Goal: Information Seeking & Learning: Learn about a topic

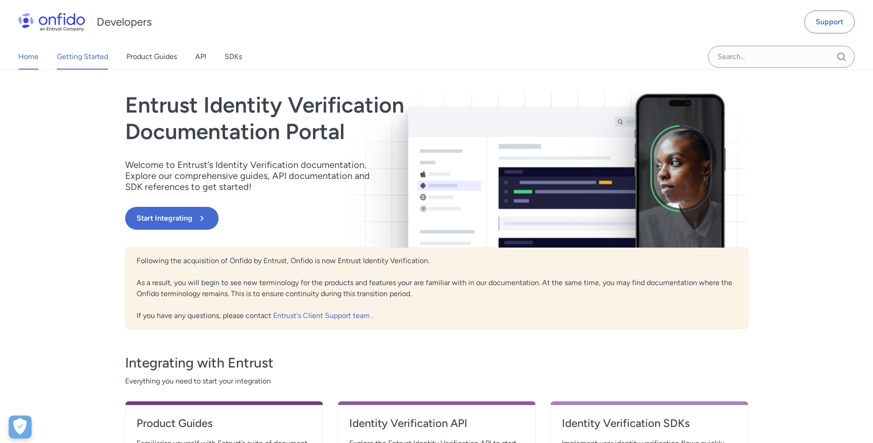
click at [91, 57] on link "Getting Started" at bounding box center [82, 57] width 51 height 26
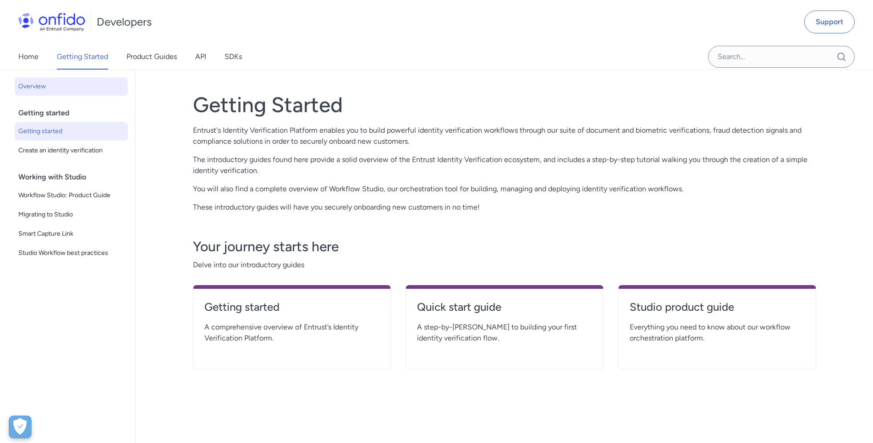
click at [71, 126] on span "Getting started" at bounding box center [71, 131] width 106 height 11
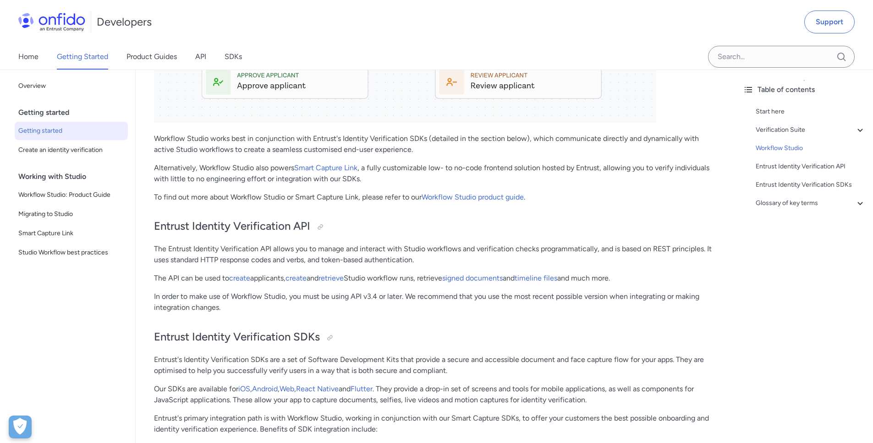
scroll to position [1618, 0]
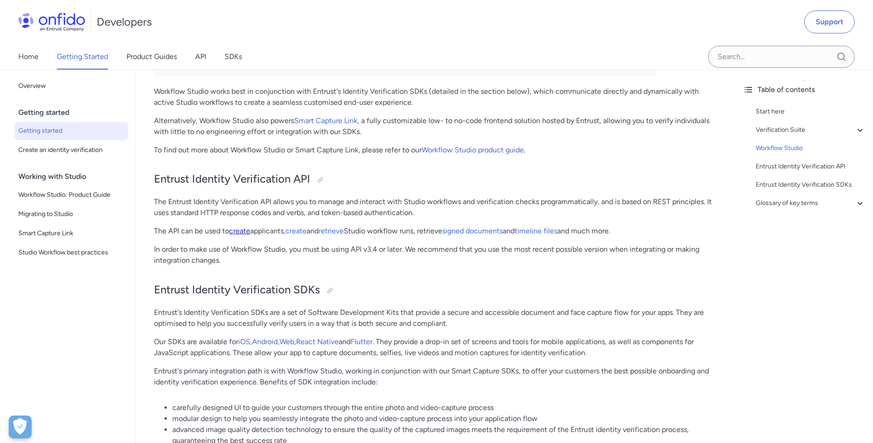
click at [247, 235] on link "create" at bounding box center [239, 231] width 21 height 9
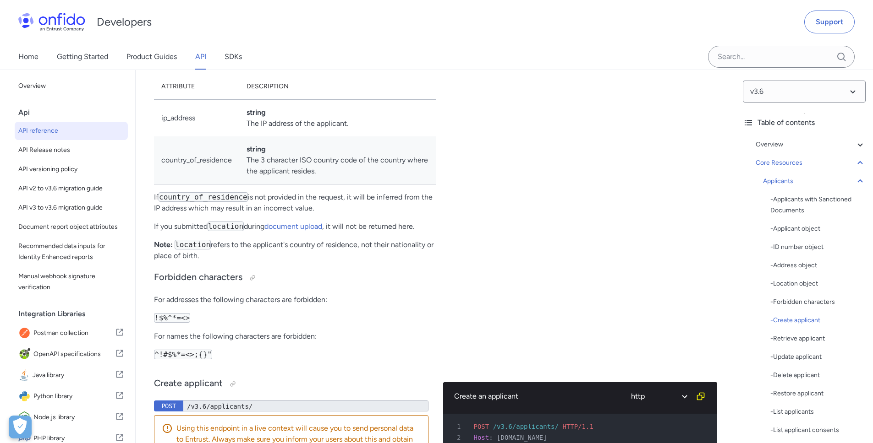
scroll to position [10811, 0]
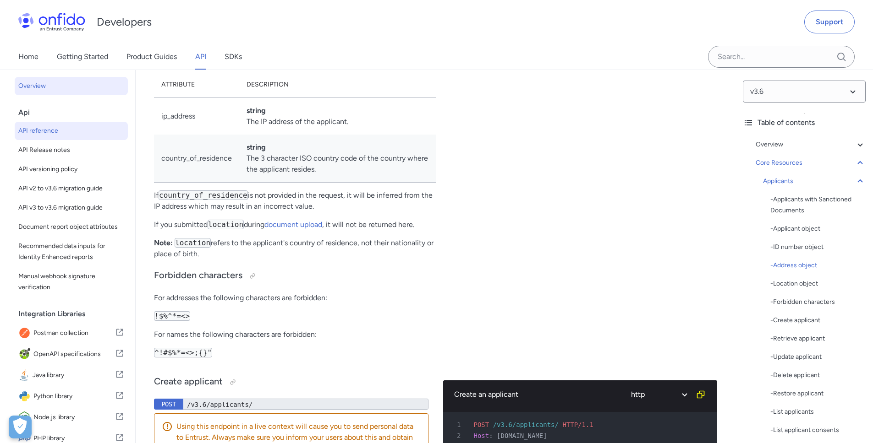
click at [68, 87] on span "Overview" at bounding box center [71, 86] width 106 height 11
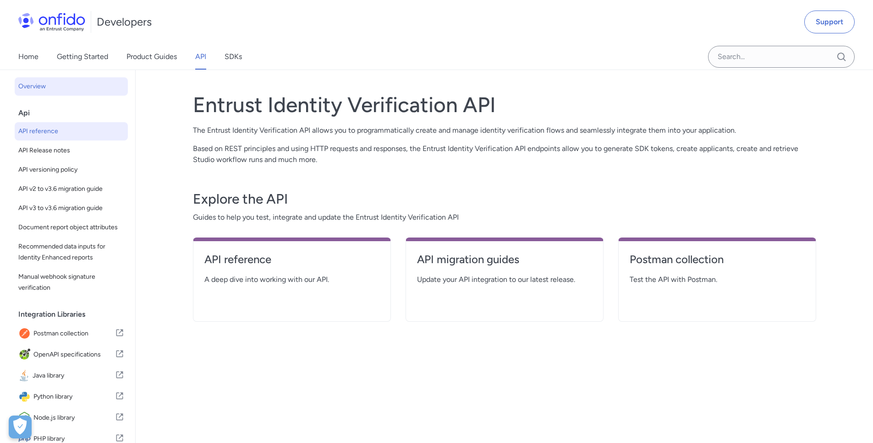
click at [67, 126] on span "API reference" at bounding box center [71, 131] width 106 height 11
select select "http"
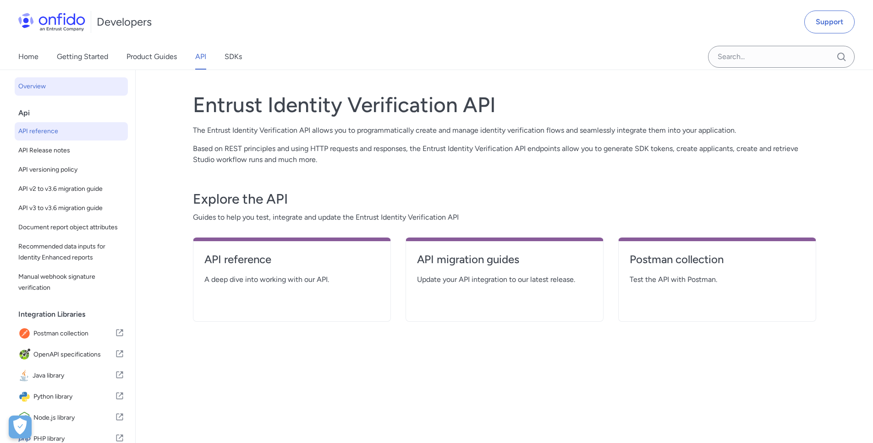
select select "http"
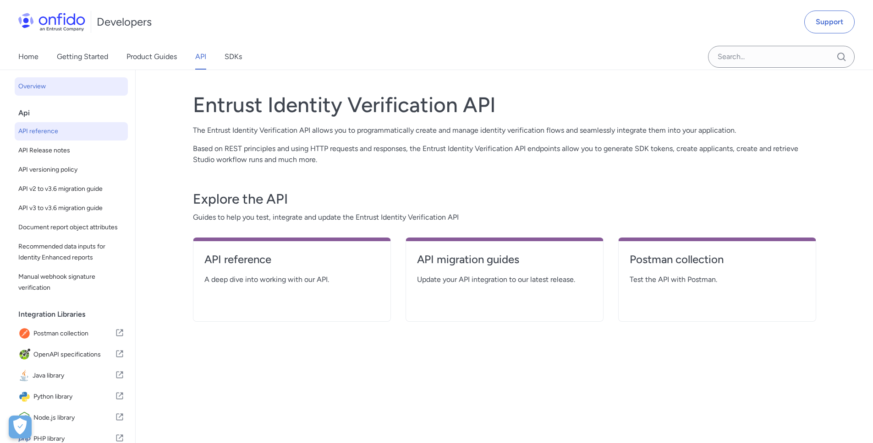
select select "http"
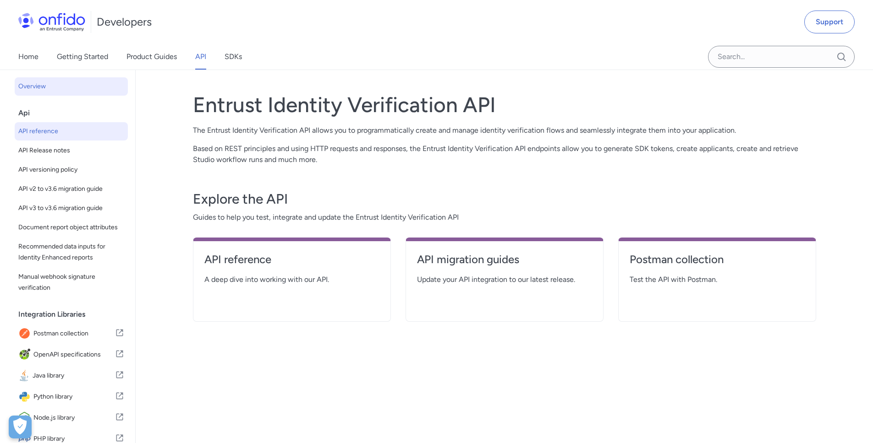
select select "http"
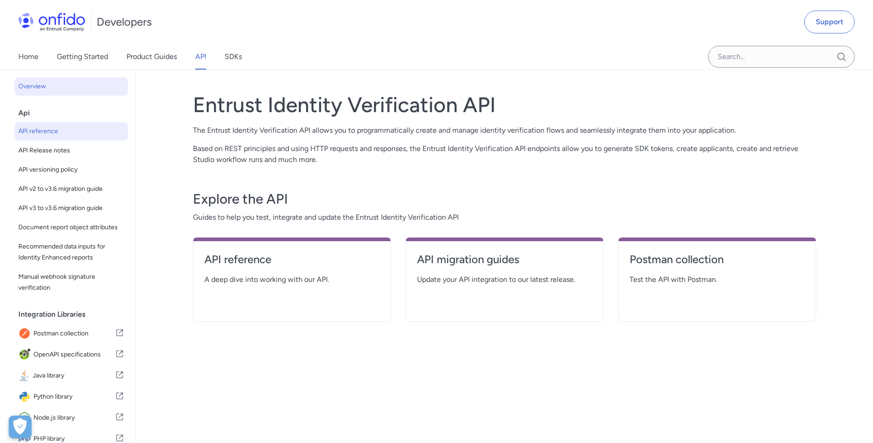
select select "http"
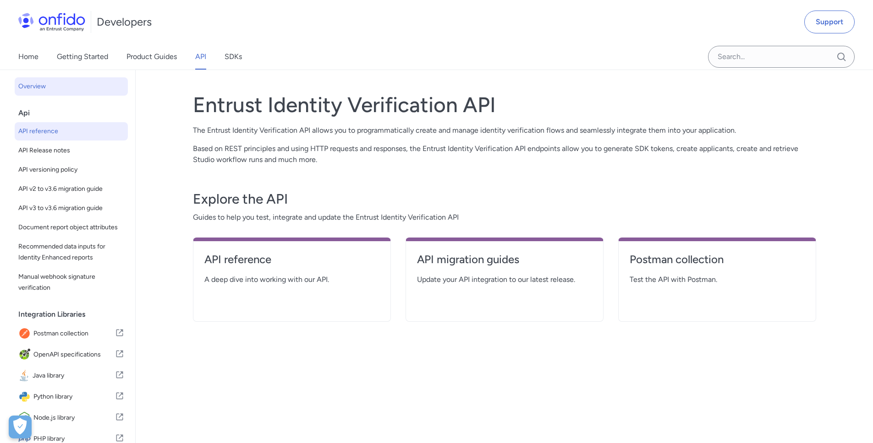
select select "http"
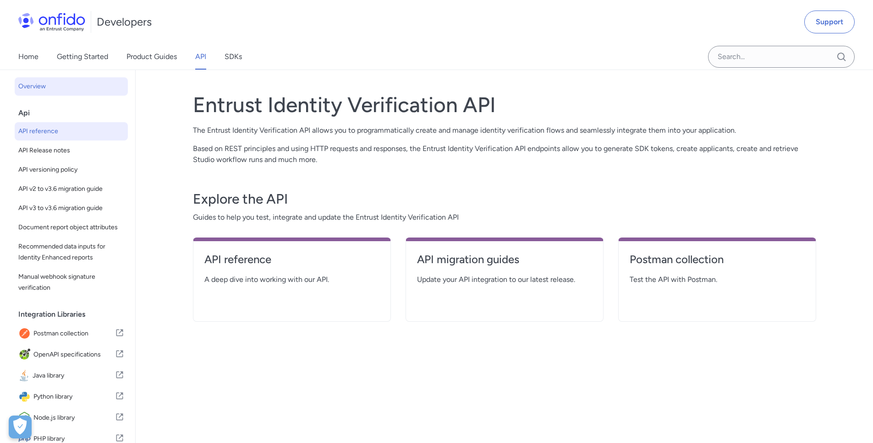
select select "http"
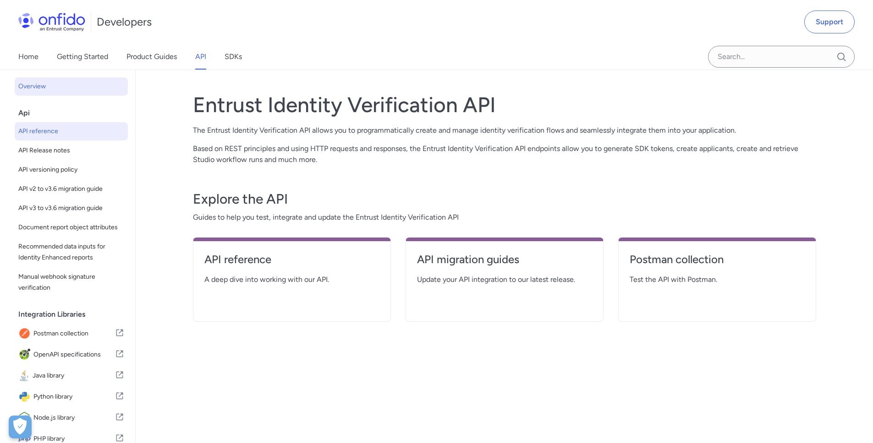
select select "http"
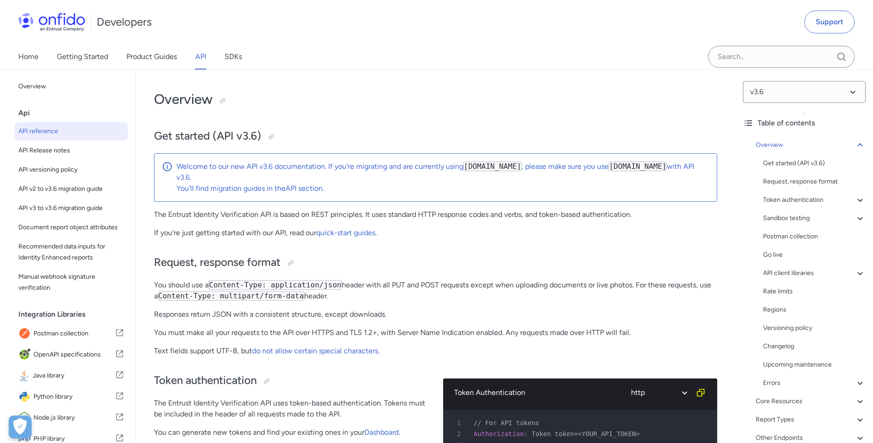
click at [614, 185] on p "You'll find migration guides in the API section ." at bounding box center [442, 188] width 533 height 11
drag, startPoint x: 618, startPoint y: 166, endPoint x: 691, endPoint y: 166, distance: 72.4
click at [666, 166] on code "[DOMAIN_NAME]" at bounding box center [637, 167] width 58 height 10
copy code "[DOMAIN_NAME]"
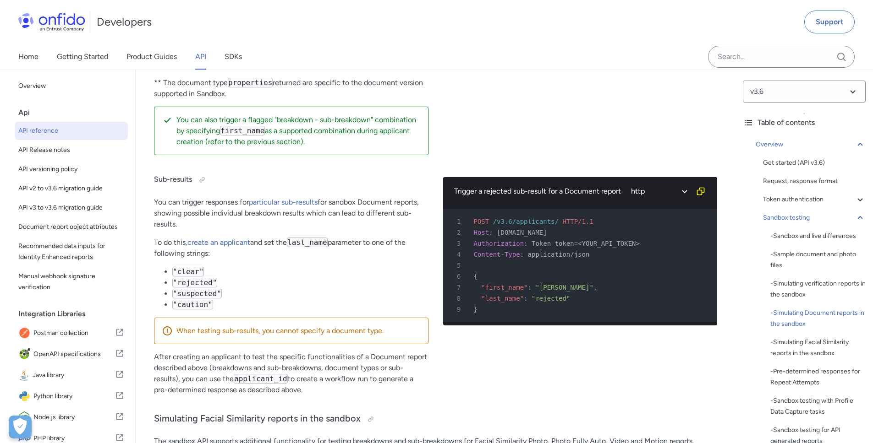
scroll to position [3084, 0]
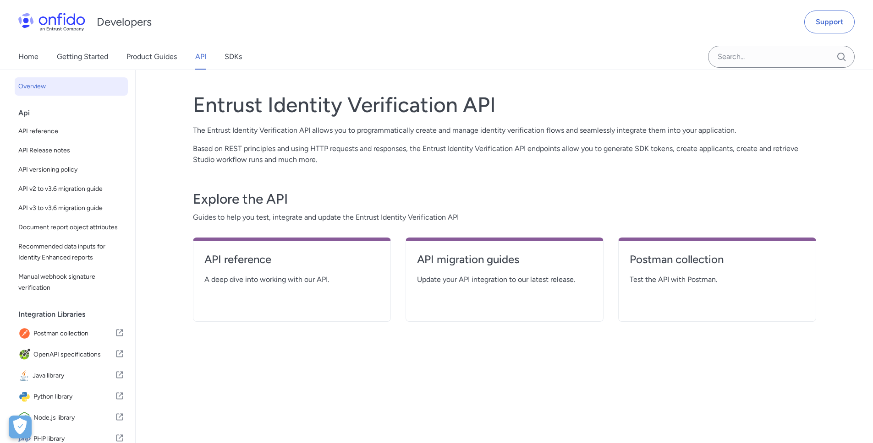
select select "http"
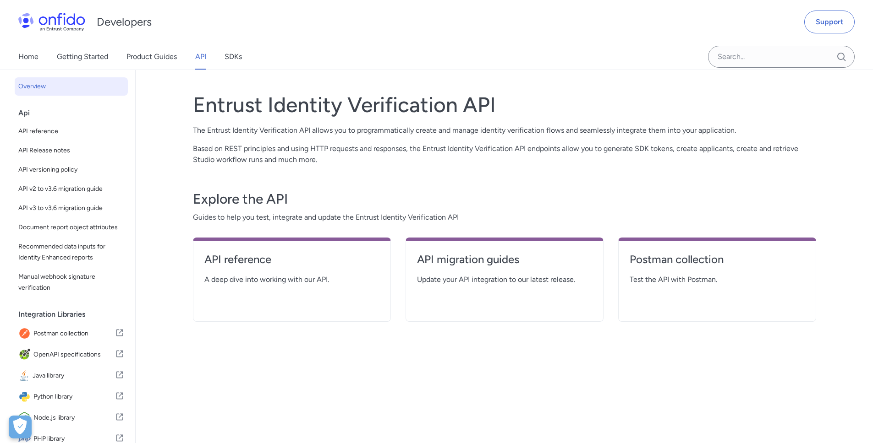
select select "http"
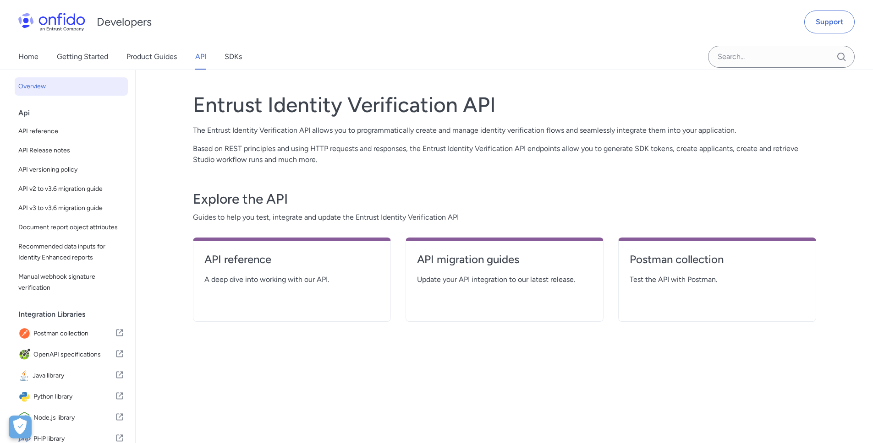
select select "http"
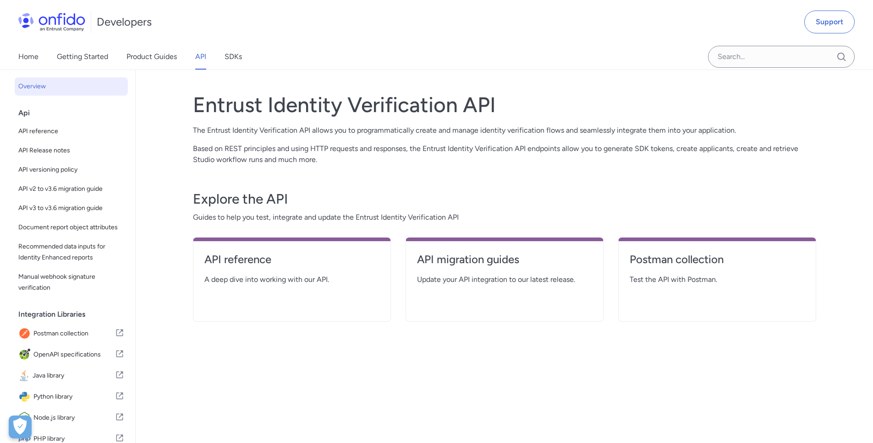
select select "http"
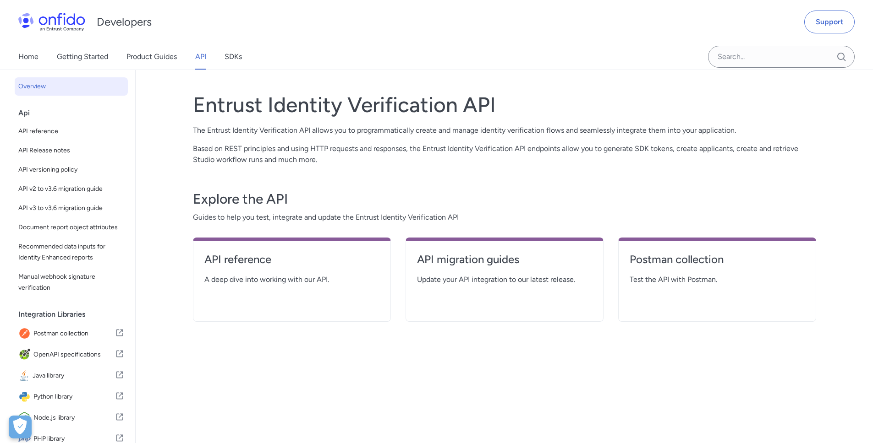
select select "http"
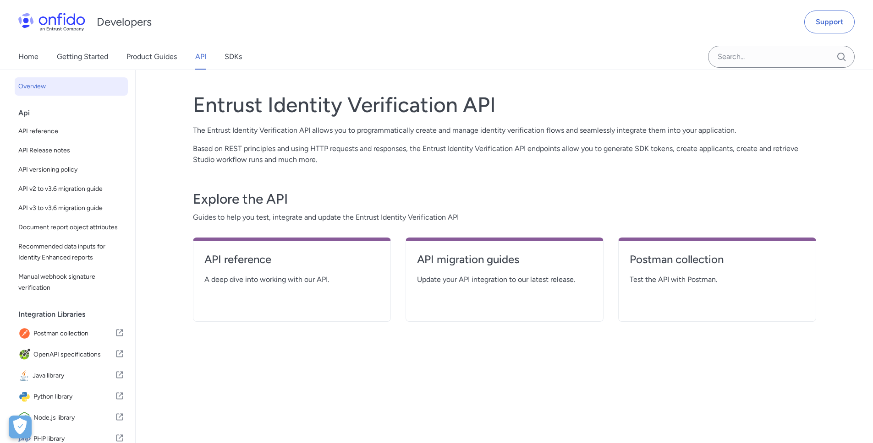
select select "http"
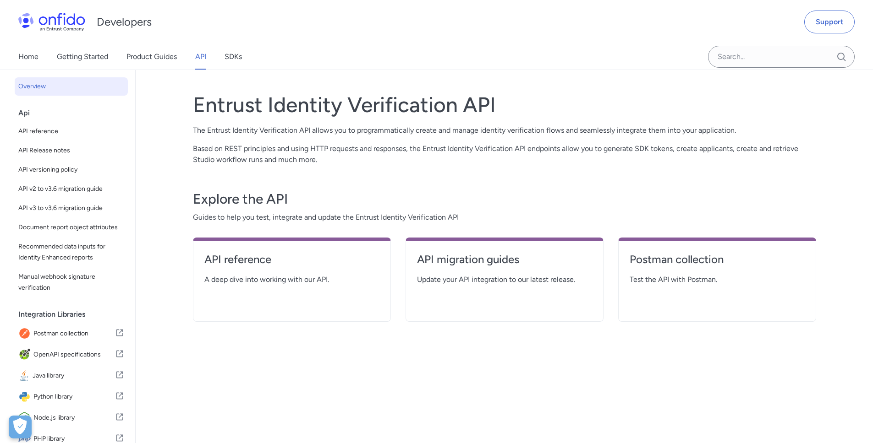
select select "http"
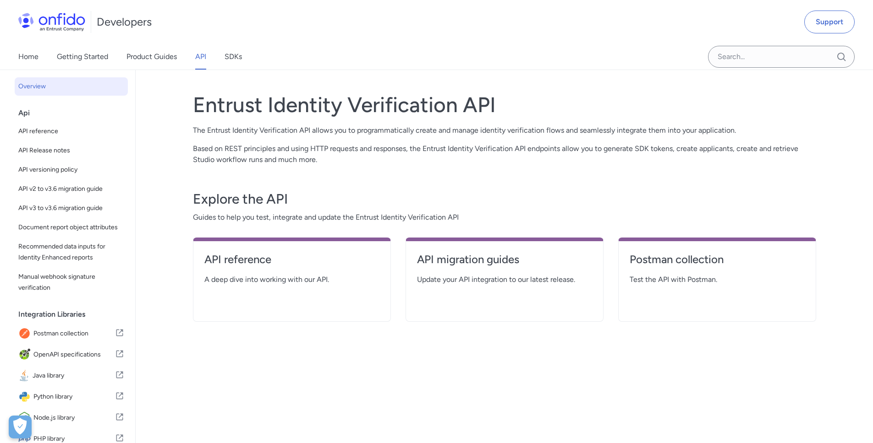
select select "http"
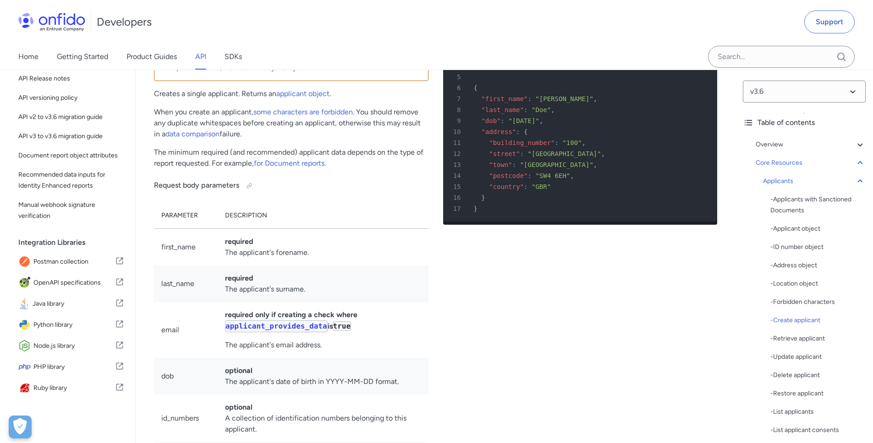
scroll to position [82, 0]
click at [60, 342] on span "Node.js library" at bounding box center [74, 346] width 82 height 13
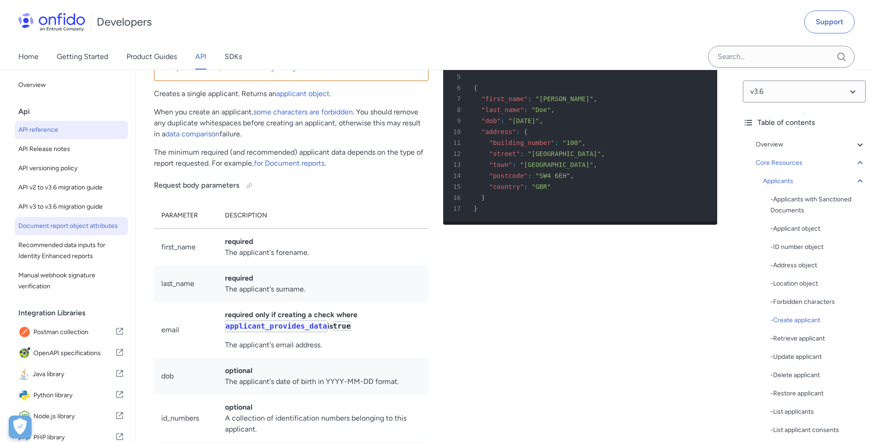
scroll to position [0, 0]
click at [232, 51] on link "SDKs" at bounding box center [232, 57] width 17 height 26
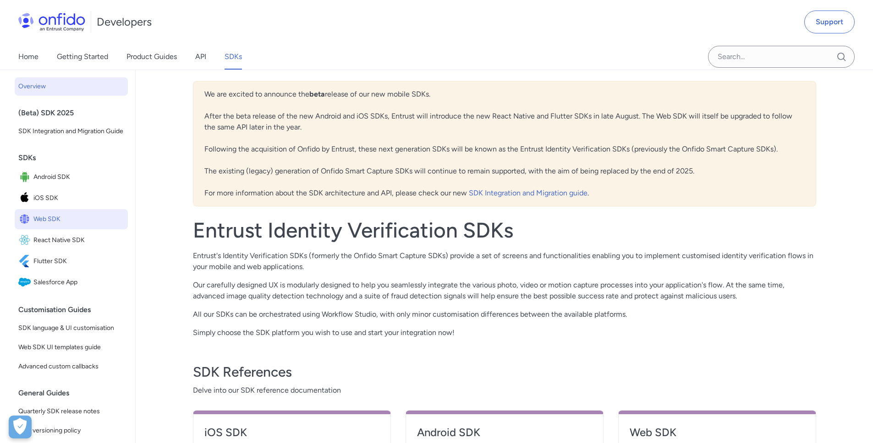
click at [57, 226] on span "Web SDK" at bounding box center [78, 219] width 91 height 13
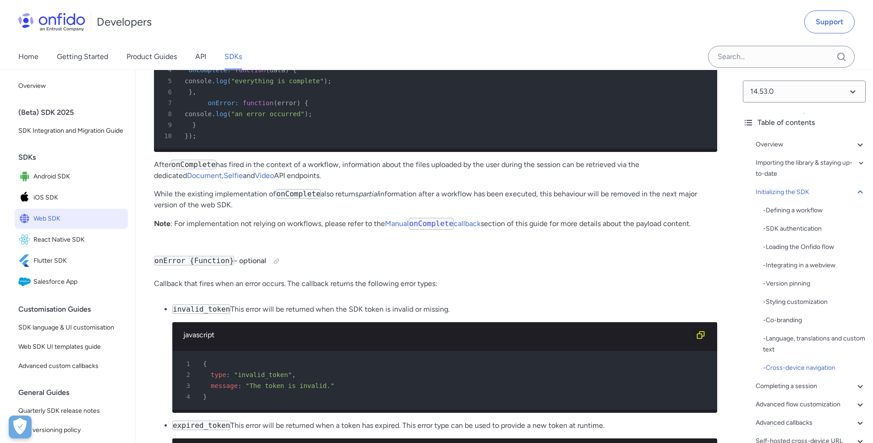
scroll to position [9204, 0]
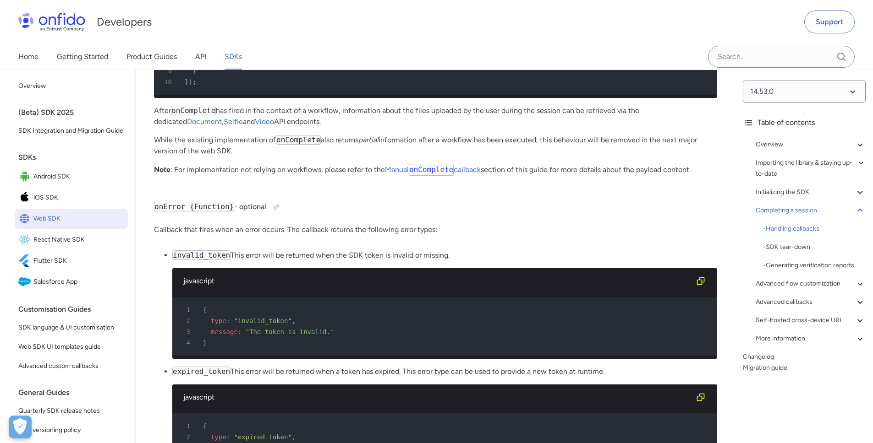
click at [367, 127] on p "After onComplete has fired in the context of a workflow, information about the …" at bounding box center [435, 116] width 563 height 22
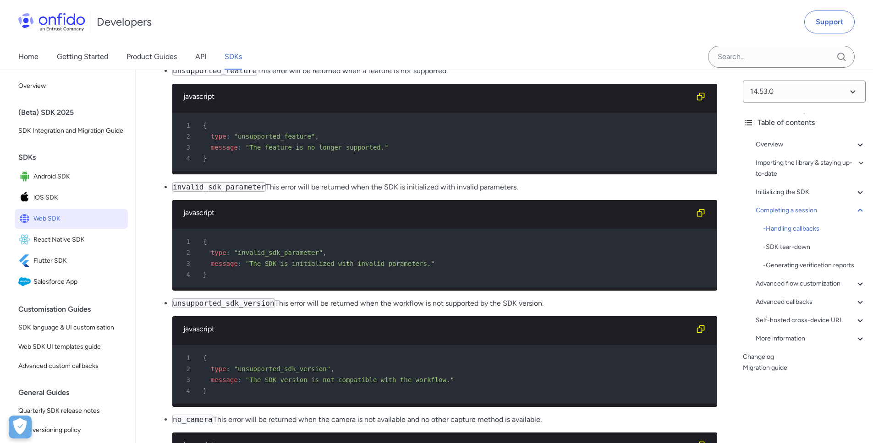
scroll to position [10094, 0]
